Goal: Task Accomplishment & Management: Use online tool/utility

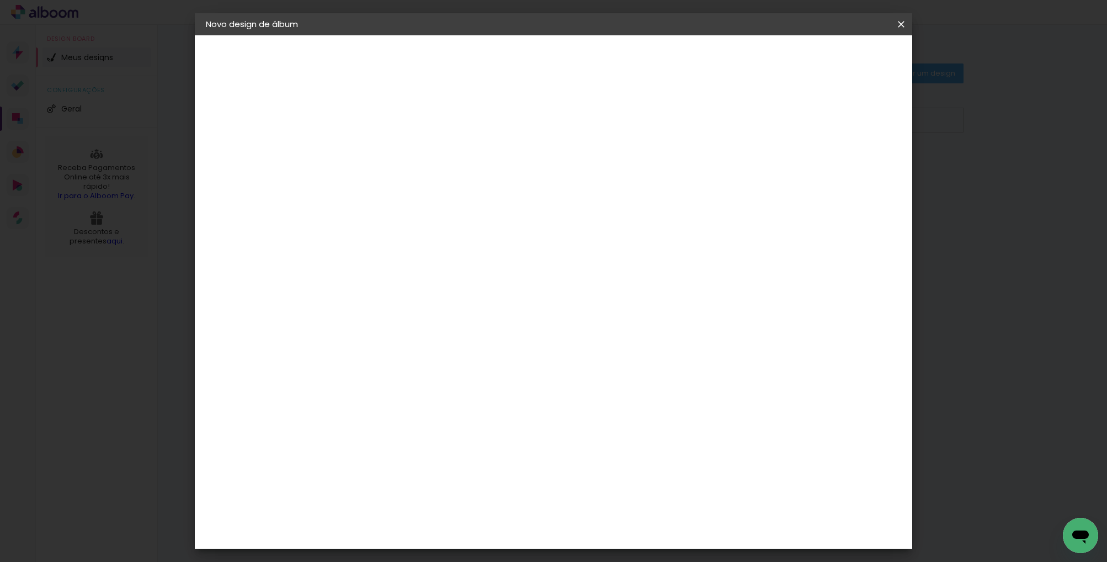
scroll to position [63, 0]
click at [0, 0] on slot "Voltar" at bounding box center [0, 0] width 0 height 0
click at [901, 26] on iron-icon at bounding box center [900, 24] width 13 height 11
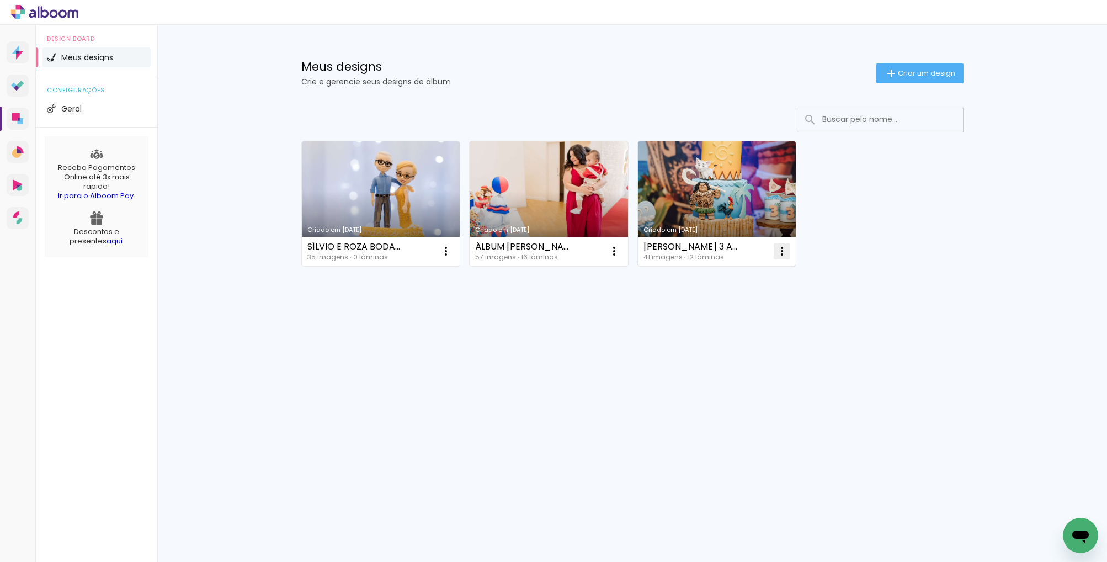
click at [782, 251] on iron-icon at bounding box center [781, 250] width 13 height 13
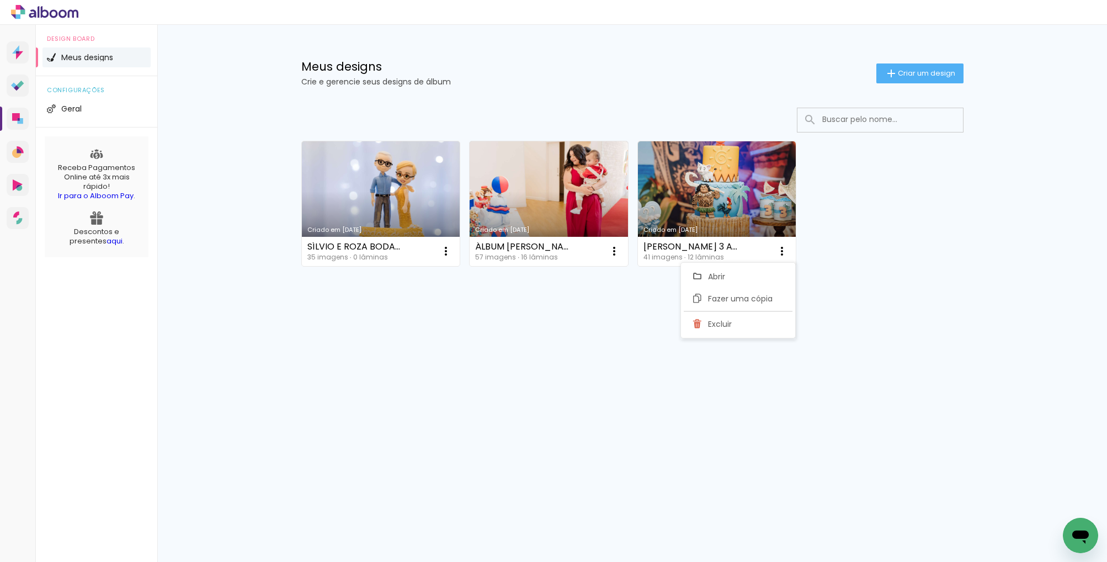
click at [850, 249] on div "Criado em [DATE] SÍLVIO E ROZA BODAS DE OURO 35 imagens ∙ 0 lâminas Abrir Fazer…" at bounding box center [632, 203] width 672 height 135
